Goal: Task Accomplishment & Management: Use online tool/utility

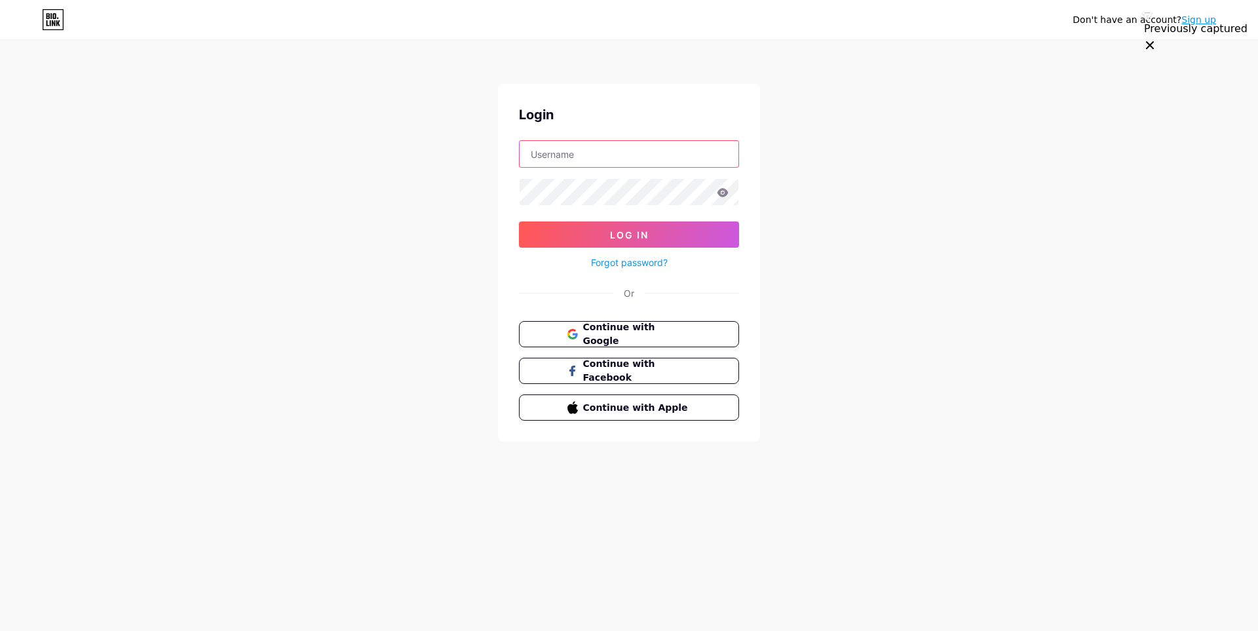
type input "fabledinsights@gmail.com"
click at [723, 189] on icon at bounding box center [722, 192] width 11 height 9
click at [722, 194] on icon at bounding box center [722, 192] width 11 height 9
click at [720, 189] on icon at bounding box center [722, 192] width 11 height 9
click at [650, 236] on button "Log In" at bounding box center [629, 234] width 220 height 26
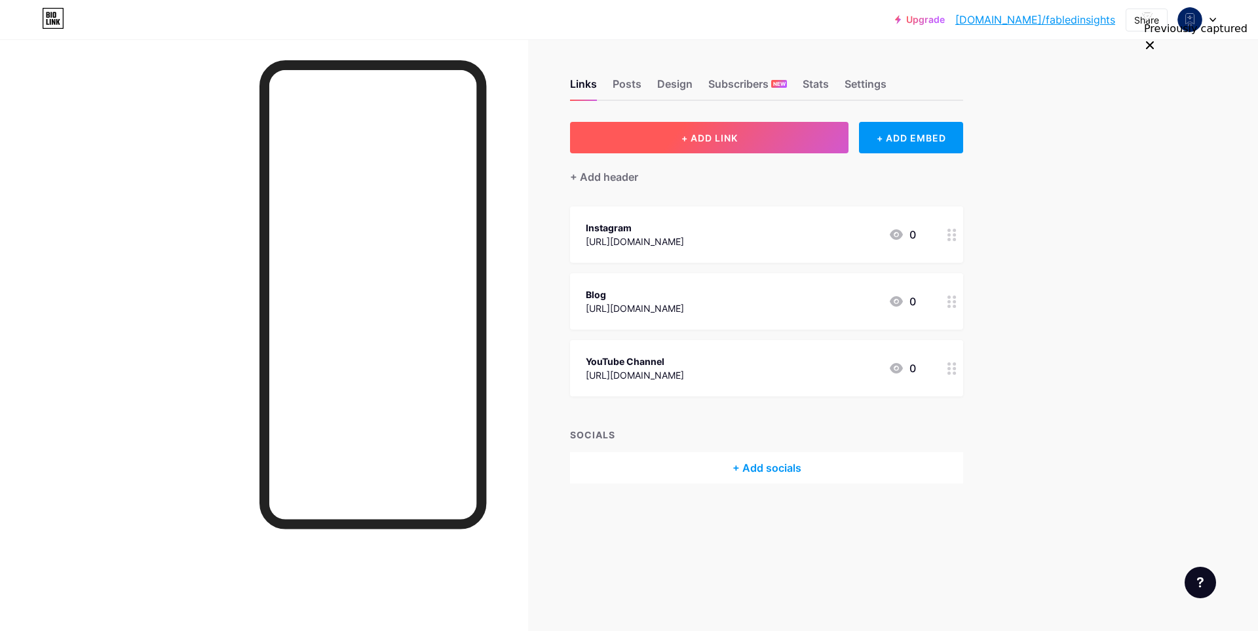
click at [700, 136] on span "+ ADD LINK" at bounding box center [709, 137] width 56 height 11
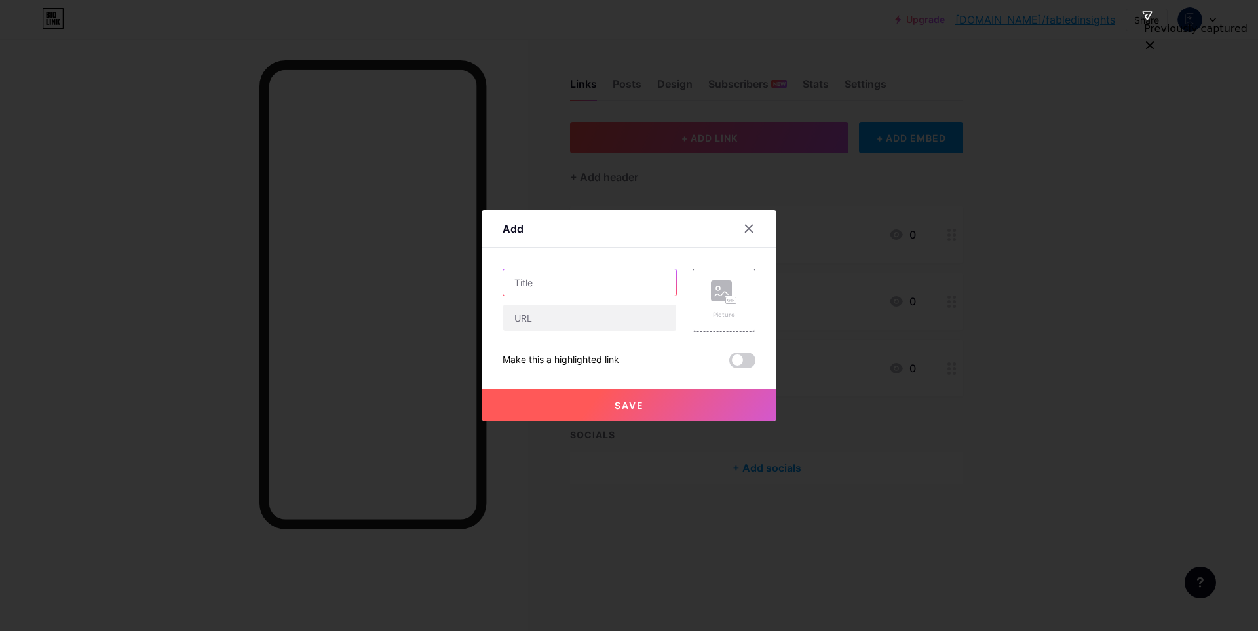
click at [562, 280] on input "text" at bounding box center [589, 282] width 173 height 26
type input "Gumroad"
click at [560, 321] on input "text" at bounding box center [589, 318] width 173 height 26
paste input "https://vijayrathod.gumroad.com/l/lzvwnt?_gl=1*q2f1pq*_ga*Njg0NDYwMTA0LjE3NTI5N…"
type input "https://vijayrathod.gumroad.com/l/lzvwnt?_gl=1*q2f1pq*_ga*Njg0NDYwMTA0LjE3NTI5N…"
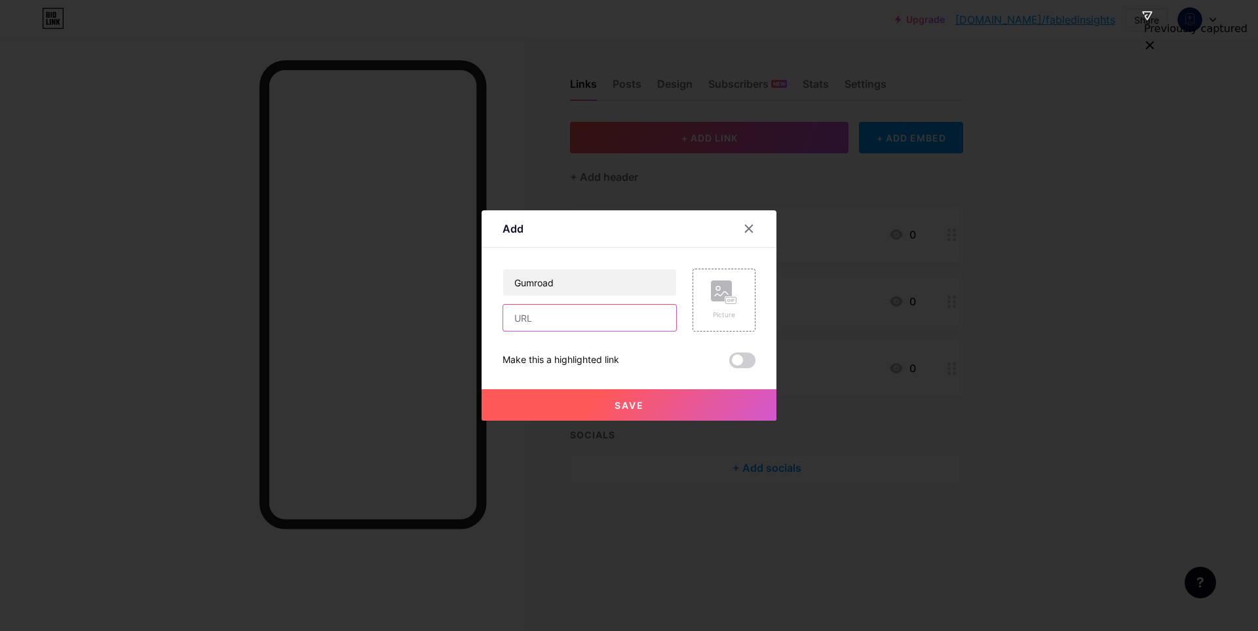
click at [535, 314] on input "text" at bounding box center [589, 318] width 173 height 26
paste input "vijayrathod.gumroad.com/l/lzvwnt"
type input "vijayrathod.gumroad.com/l/lzvwnt"
click at [740, 362] on span at bounding box center [742, 360] width 26 height 16
click at [729, 364] on input "checkbox" at bounding box center [729, 364] width 0 height 0
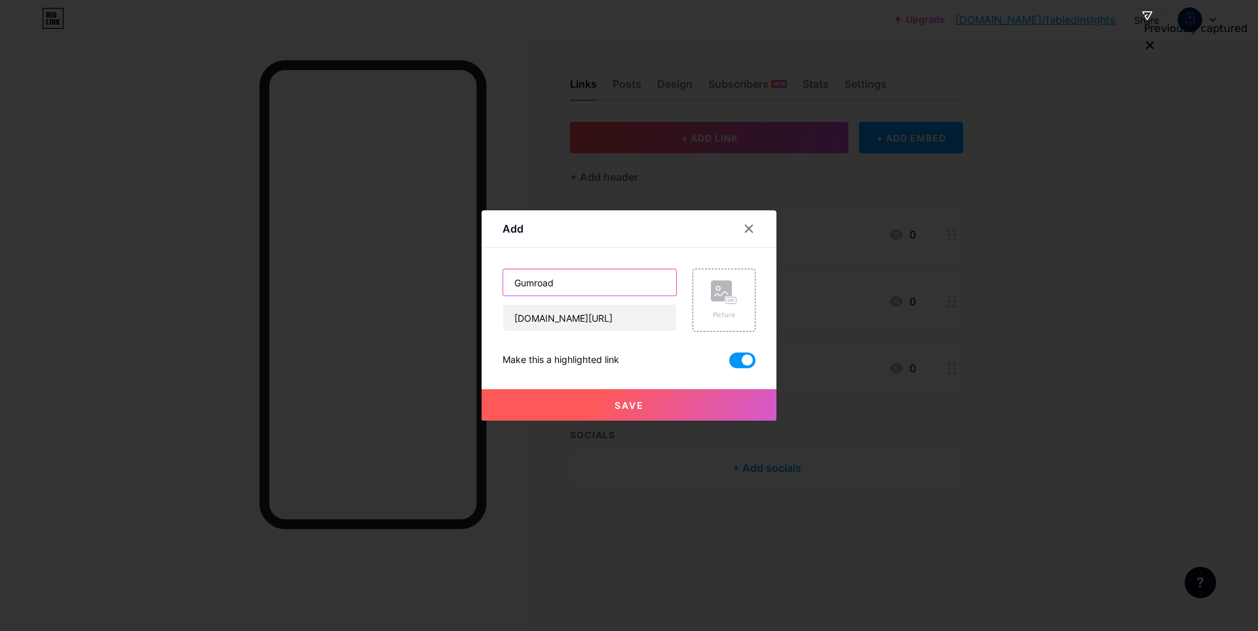
click at [574, 277] on input "Gumroad" at bounding box center [589, 282] width 173 height 26
drag, startPoint x: 554, startPoint y: 287, endPoint x: 484, endPoint y: 288, distance: 70.1
click at [484, 288] on div "Add Content YouTube Play YouTube video without leaving your page. ADD Vimeo Pla…" at bounding box center [628, 315] width 295 height 210
paste input "™"
click at [586, 284] on input "FableTrack™" at bounding box center [589, 282] width 173 height 26
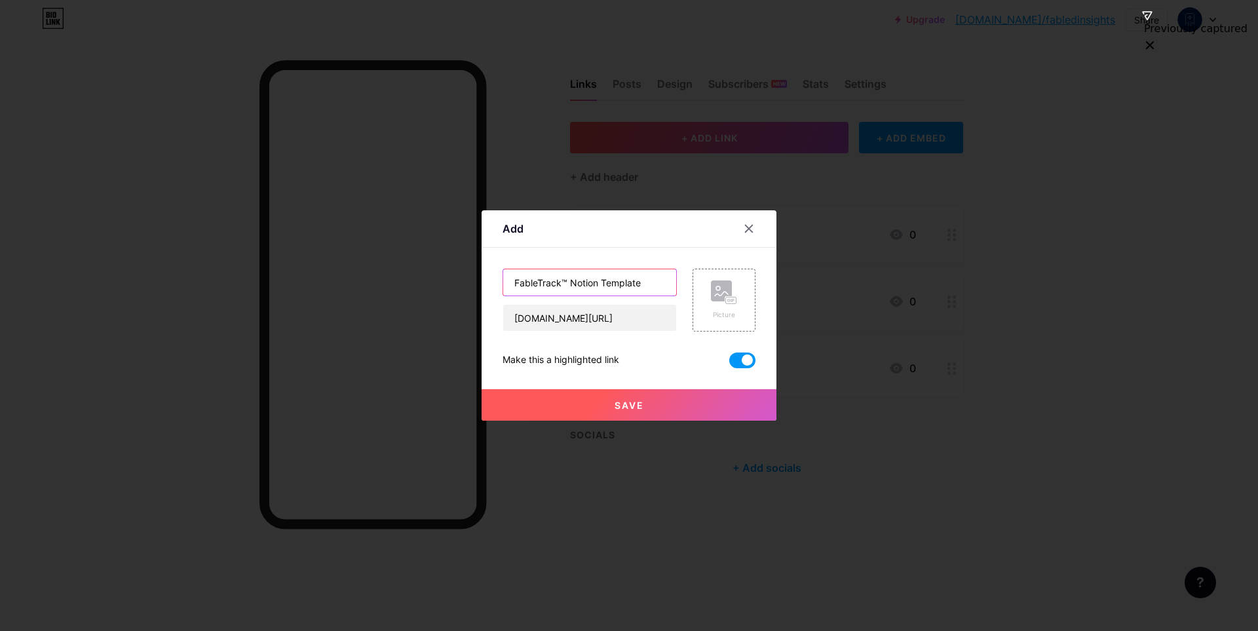
type input "FableTrack™ Notion Template"
click at [636, 402] on span "Save" at bounding box center [628, 405] width 29 height 11
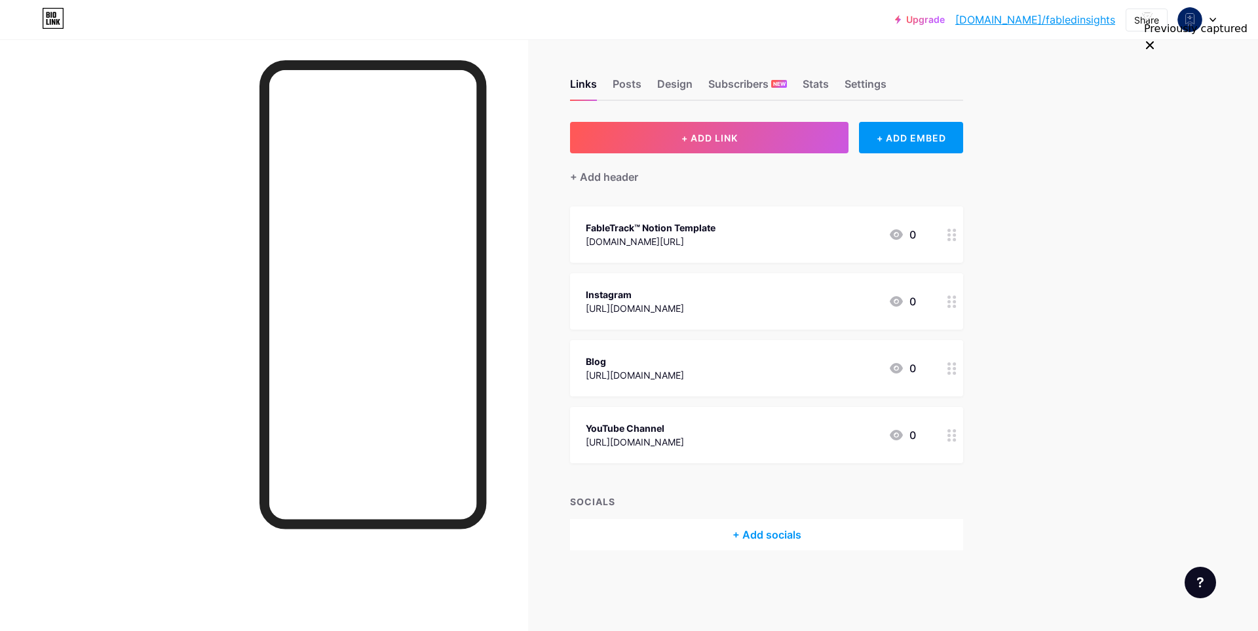
drag, startPoint x: 479, startPoint y: 0, endPoint x: 162, endPoint y: 120, distance: 338.9
click at [162, 120] on div at bounding box center [264, 354] width 528 height 631
